Goal: Information Seeking & Learning: Find specific fact

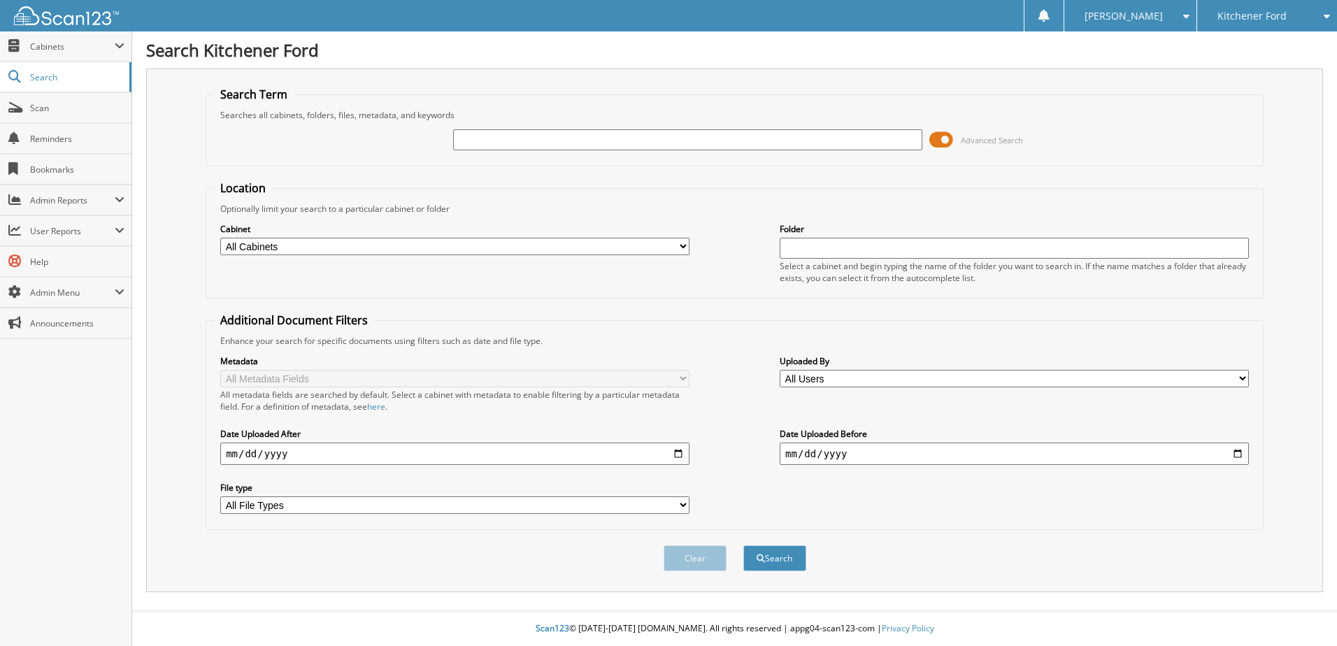
click at [496, 138] on input "text" at bounding box center [687, 139] width 469 height 21
type input "25b1880"
click at [743, 545] on button "Search" at bounding box center [774, 558] width 63 height 26
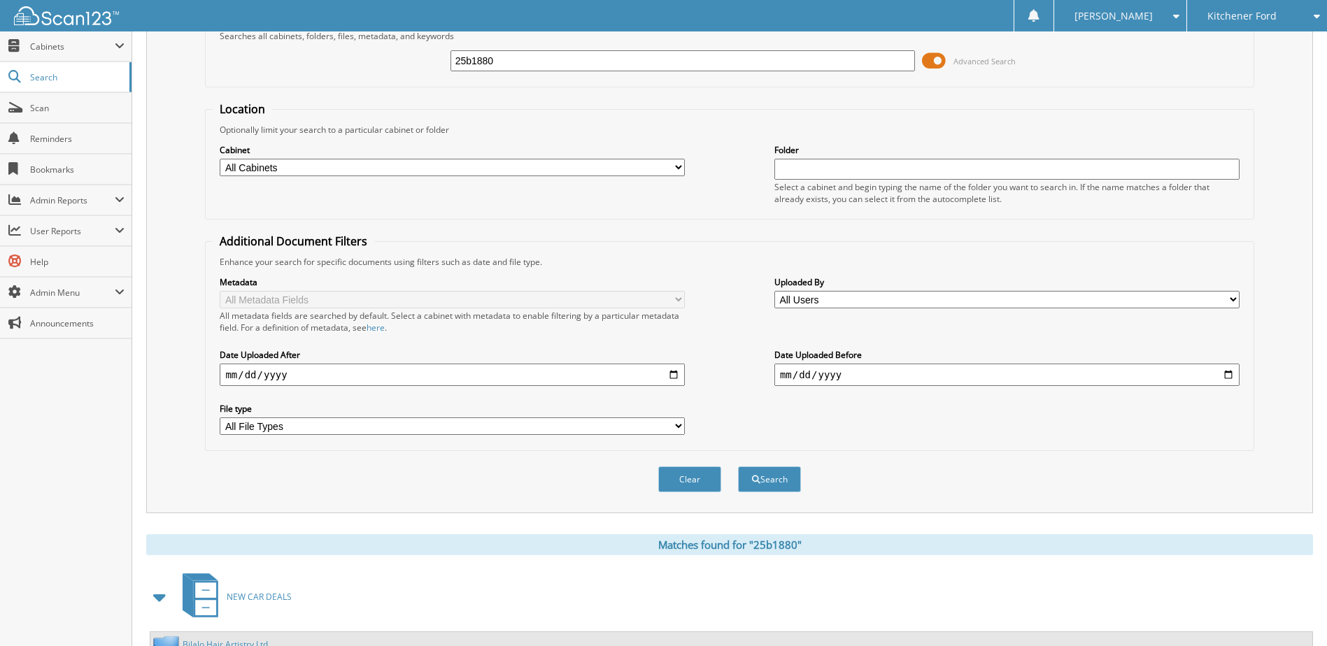
scroll to position [221, 0]
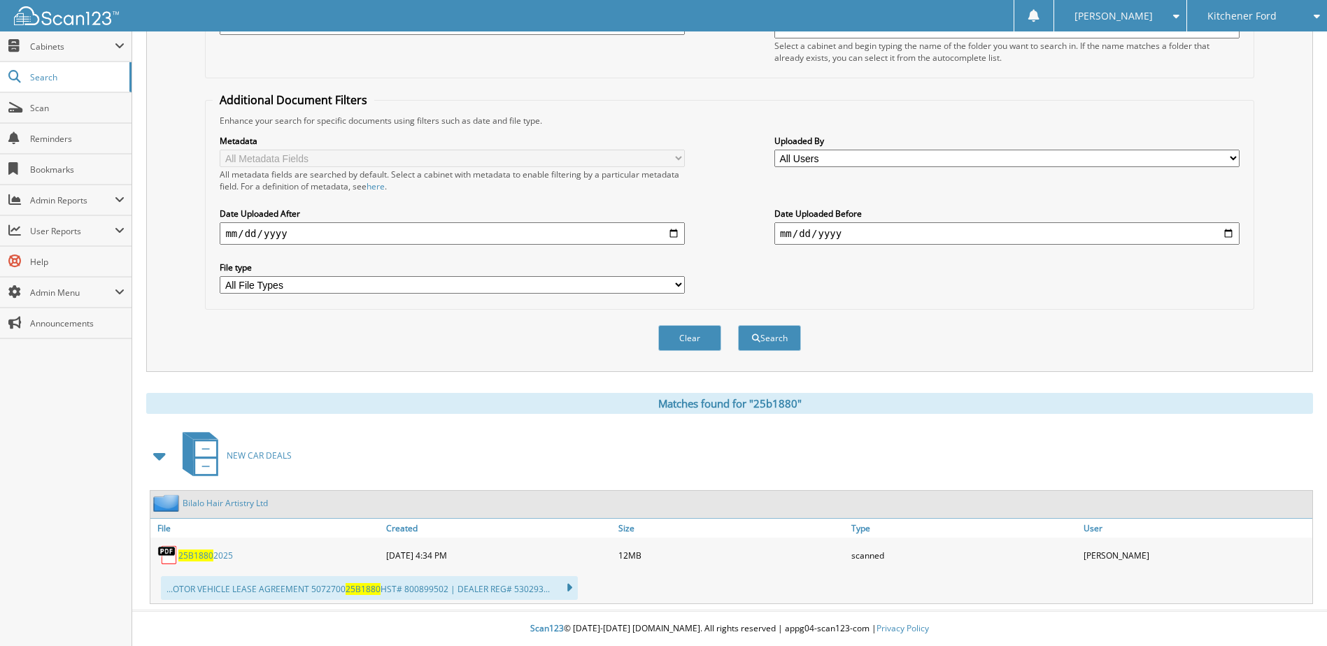
click at [212, 555] on span "25B1880" at bounding box center [195, 556] width 35 height 12
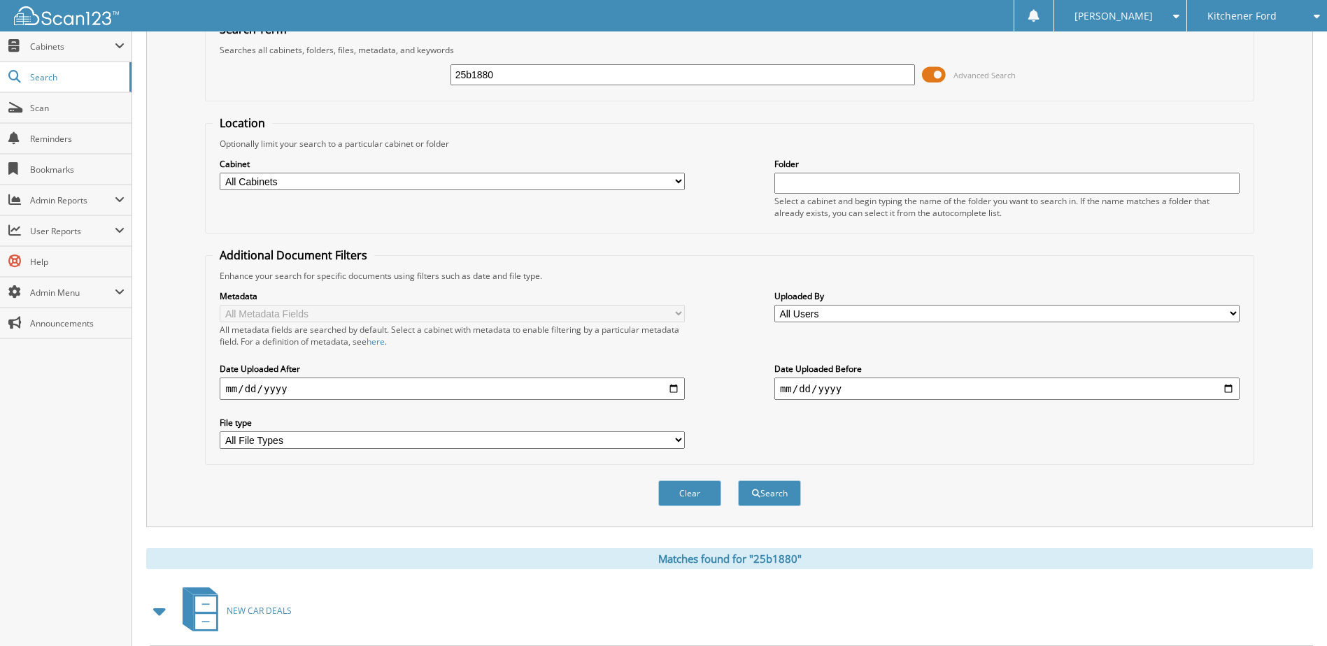
scroll to position [0, 0]
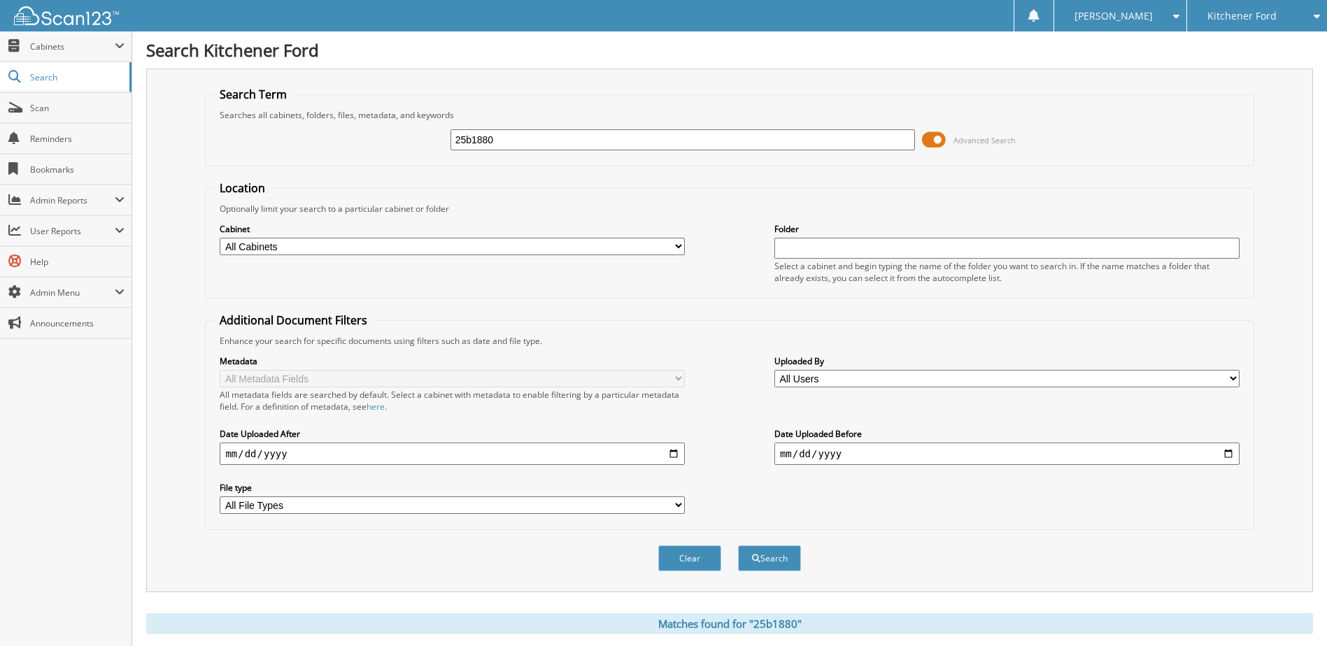
drag, startPoint x: 580, startPoint y: 141, endPoint x: 190, endPoint y: 126, distance: 391.2
click at [190, 126] on div "Search Term Searches all cabinets, folders, files, metadata, and keywords 25b18…" at bounding box center [729, 331] width 1166 height 524
type input "25v5120"
click at [738, 545] on button "Search" at bounding box center [769, 558] width 63 height 26
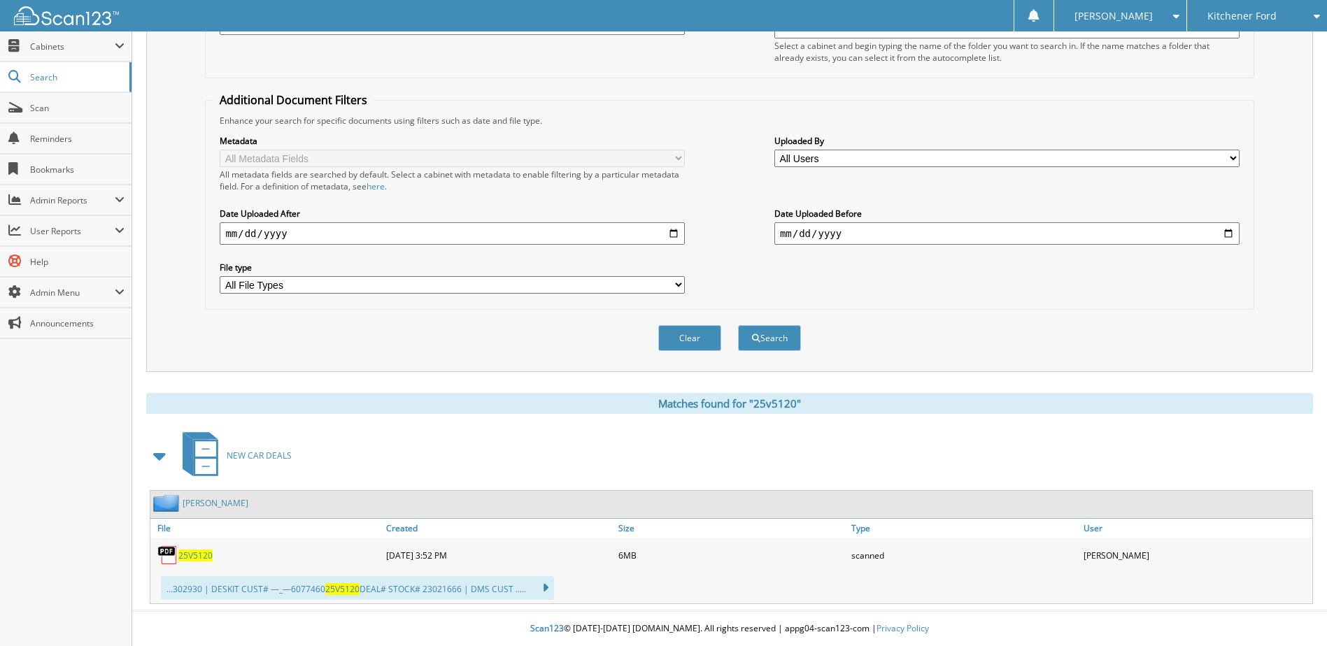
click at [201, 555] on span "25V5120" at bounding box center [195, 556] width 34 height 12
click at [832, 284] on div "Metadata All Metadata Fields All metadata fields are searched by default. Selec…" at bounding box center [729, 215] width 1033 height 176
click at [931, 297] on div "Metadata All Metadata Fields All metadata fields are searched by default. Selec…" at bounding box center [729, 215] width 1033 height 176
